Goal: Find specific page/section: Find specific page/section

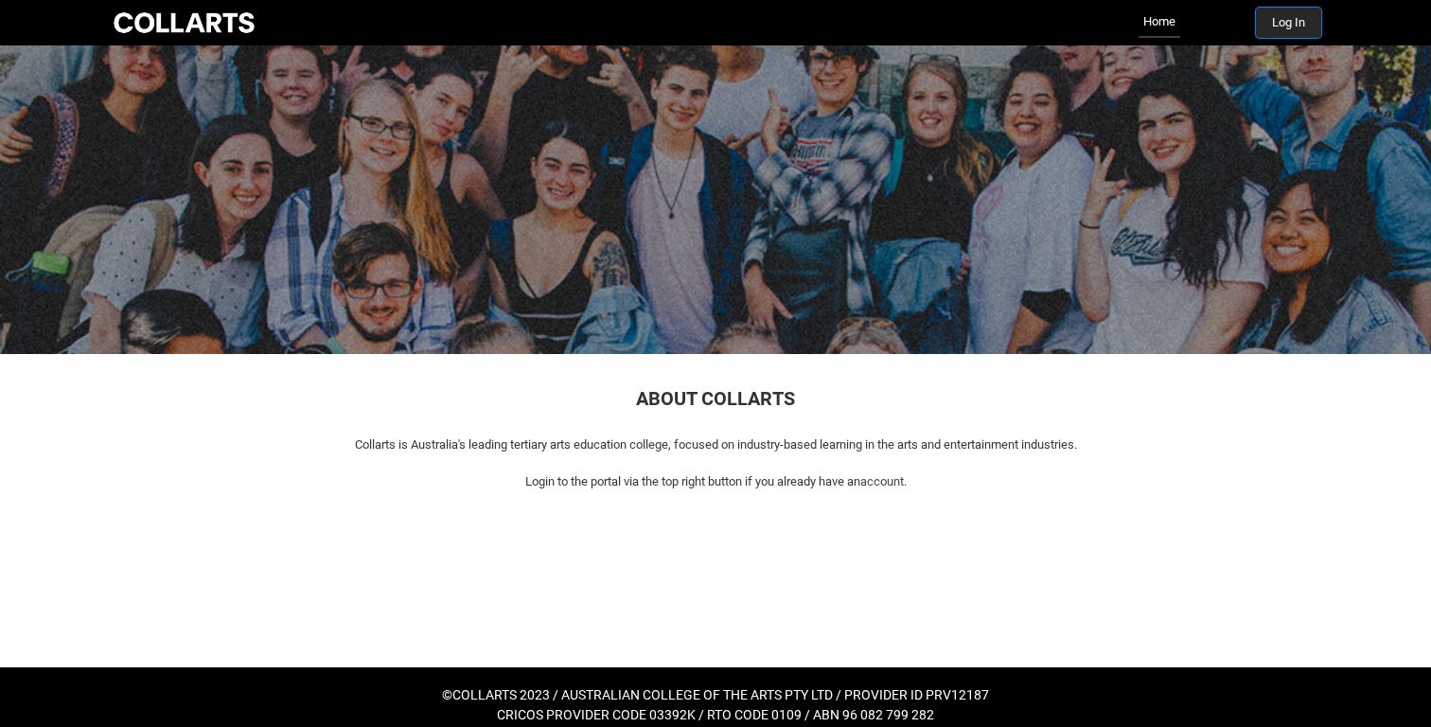
click at [1283, 21] on button "Log In" at bounding box center [1288, 23] width 65 height 30
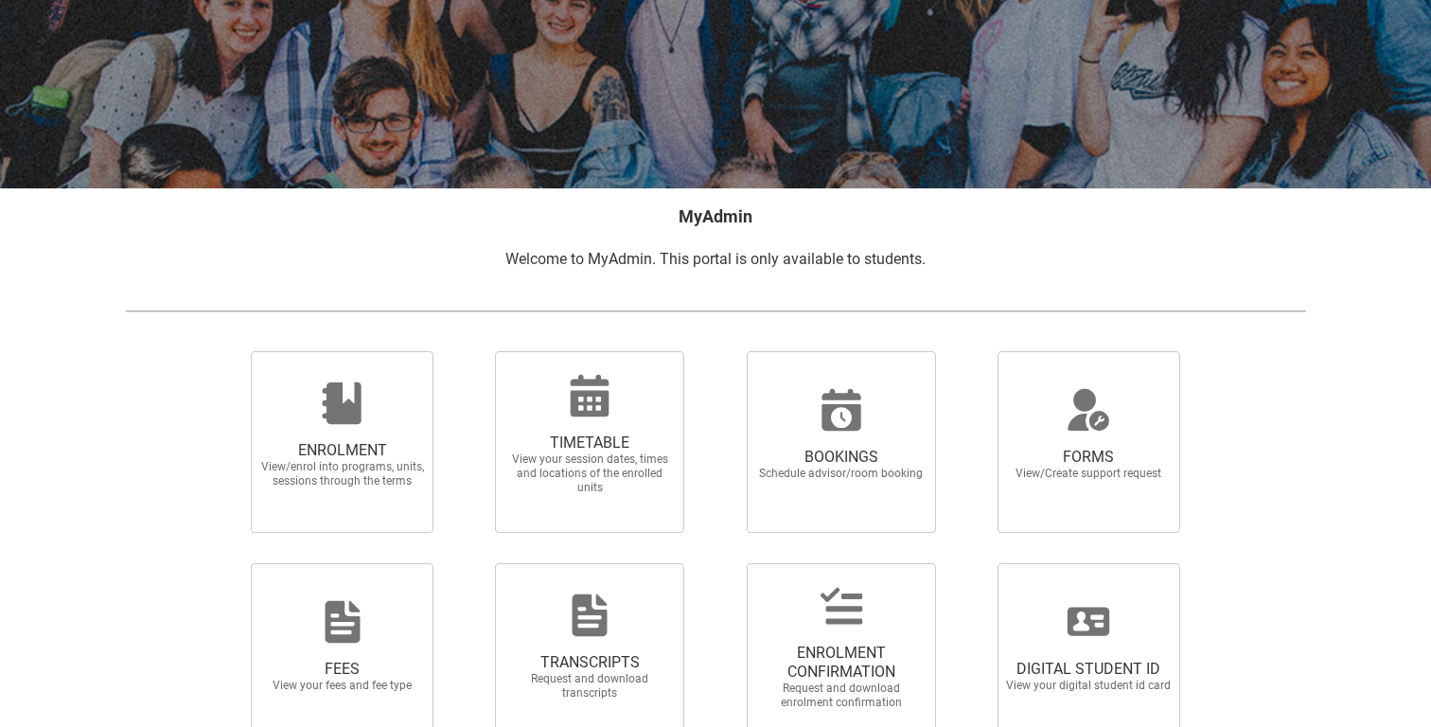
scroll to position [300, 0]
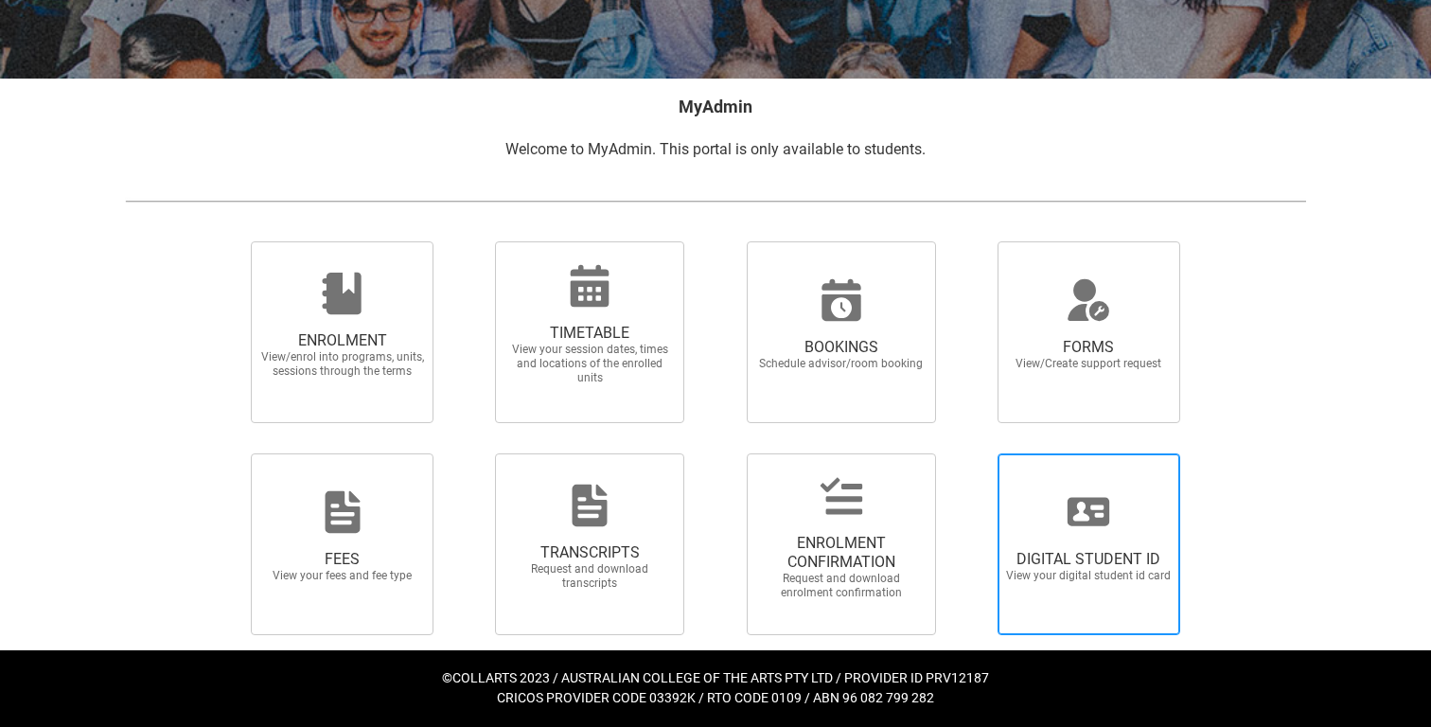
click at [1039, 530] on div at bounding box center [1089, 511] width 182 height 45
click at [975, 453] on input "DIGITAL STUDENT ID View your digital student id card" at bounding box center [974, 452] width 1 height 1
radio input "true"
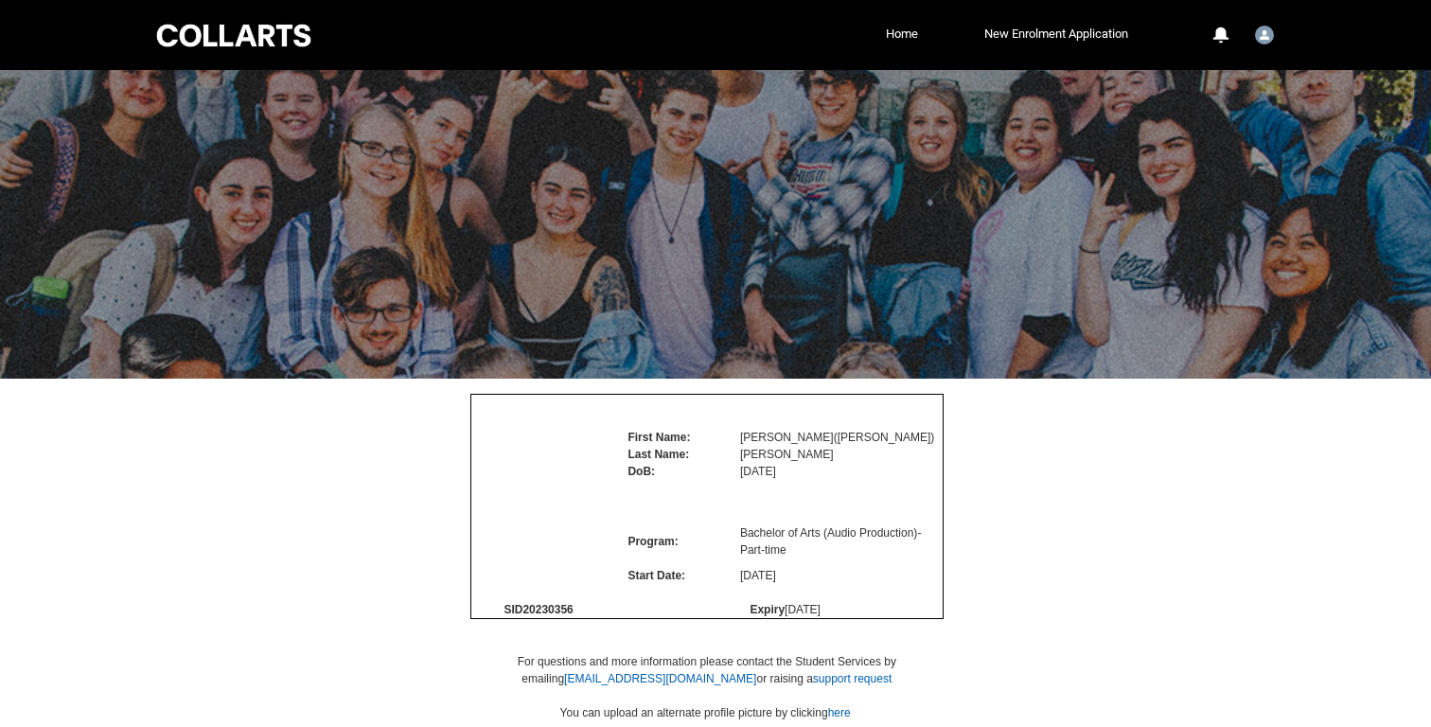
scroll to position [141, 0]
